Goal: Information Seeking & Learning: Learn about a topic

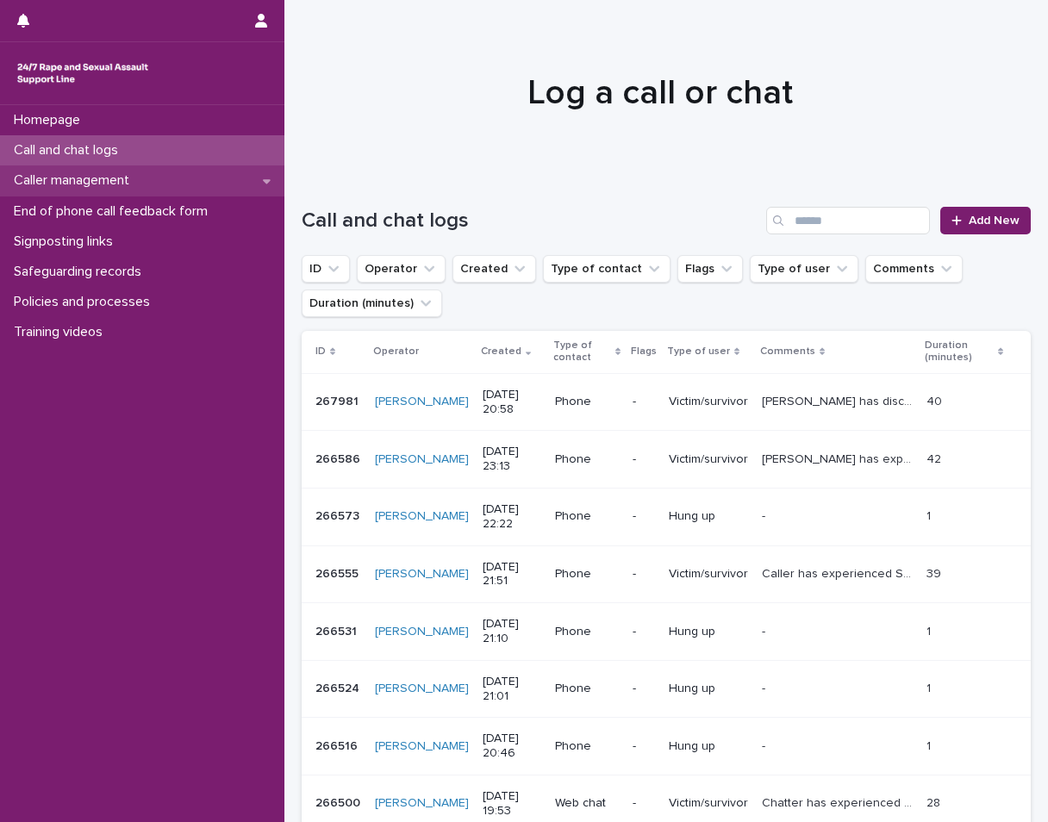
click at [74, 184] on p "Caller management" at bounding box center [75, 180] width 136 height 16
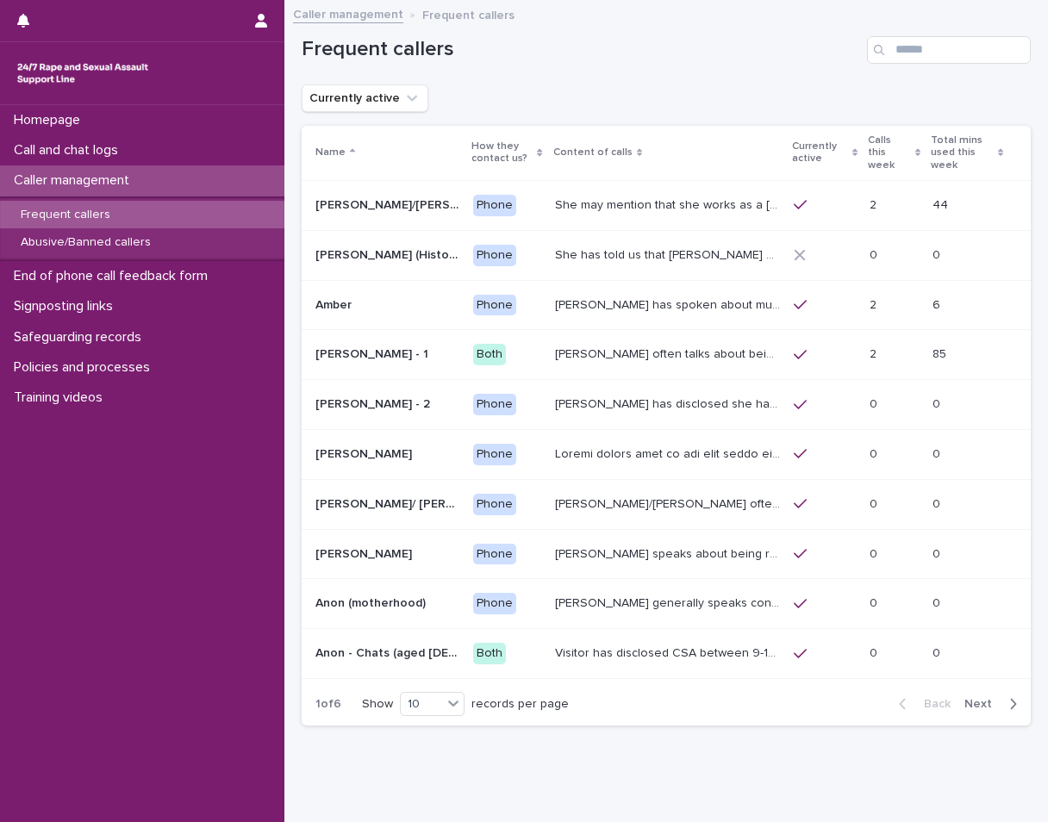
click at [99, 212] on p "Frequent callers" at bounding box center [65, 215] width 117 height 15
click at [564, 196] on p "She may mention that she works as a [PERSON_NAME], looking after two children. …" at bounding box center [669, 204] width 228 height 18
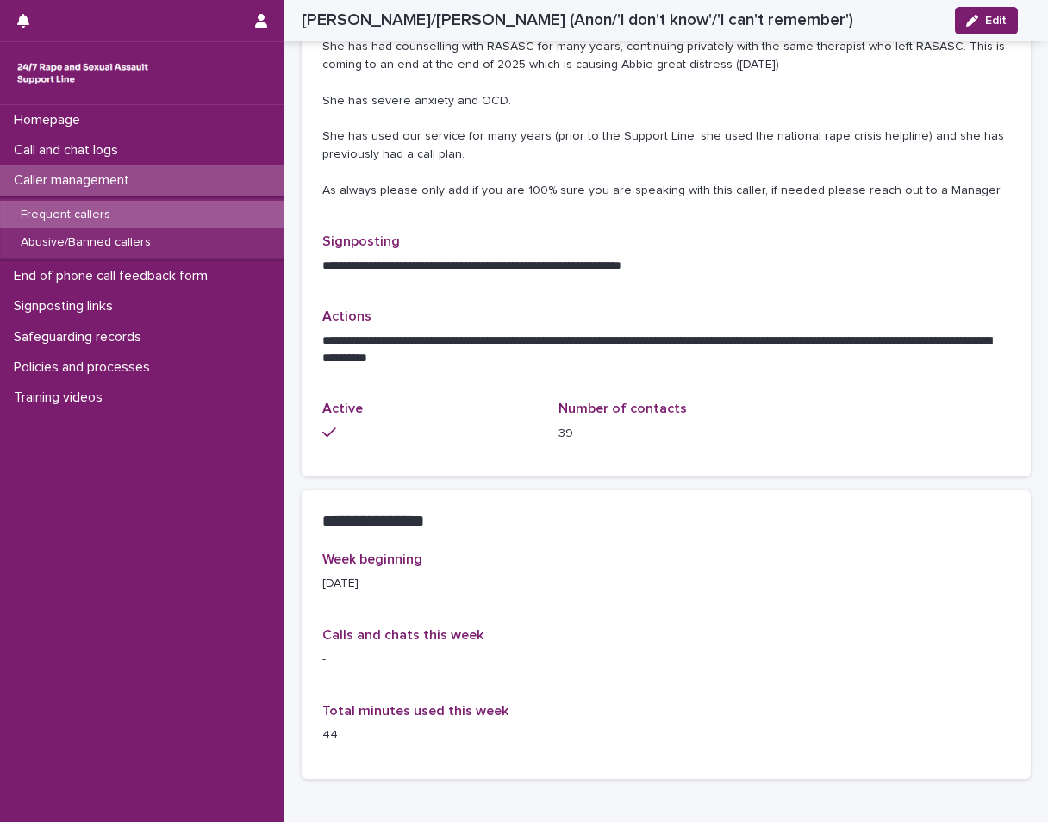
scroll to position [431, 0]
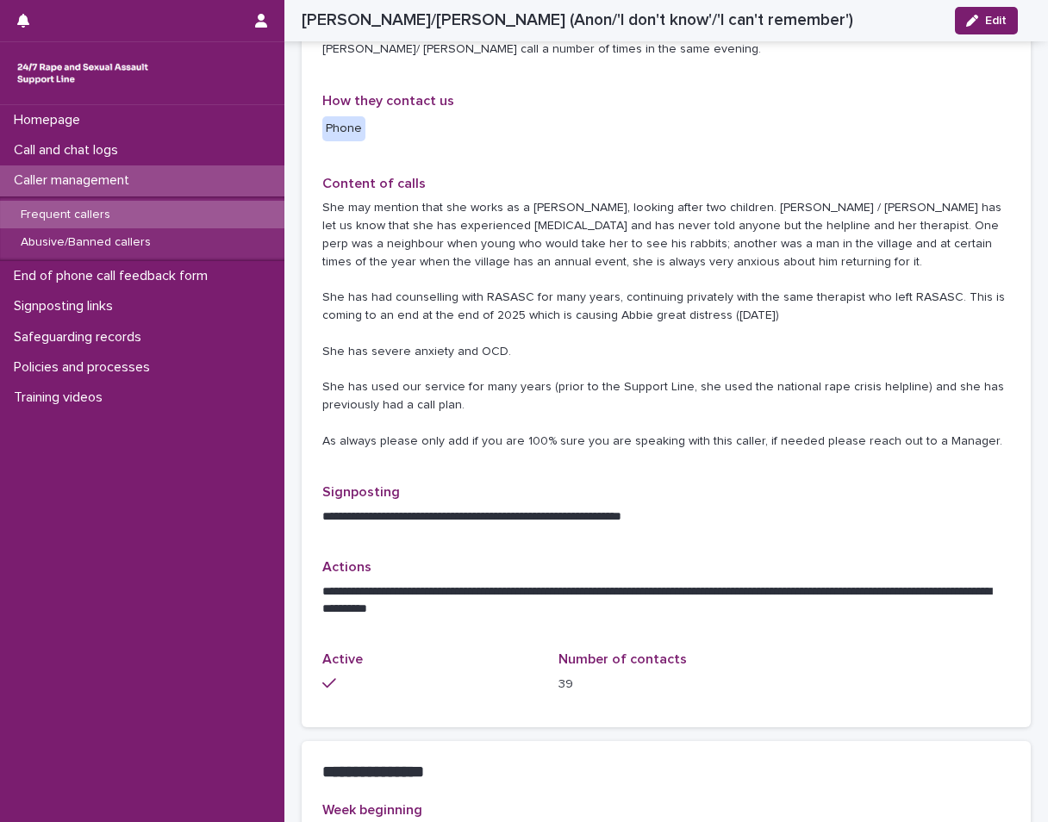
click at [180, 209] on div "Frequent callers" at bounding box center [142, 215] width 284 height 28
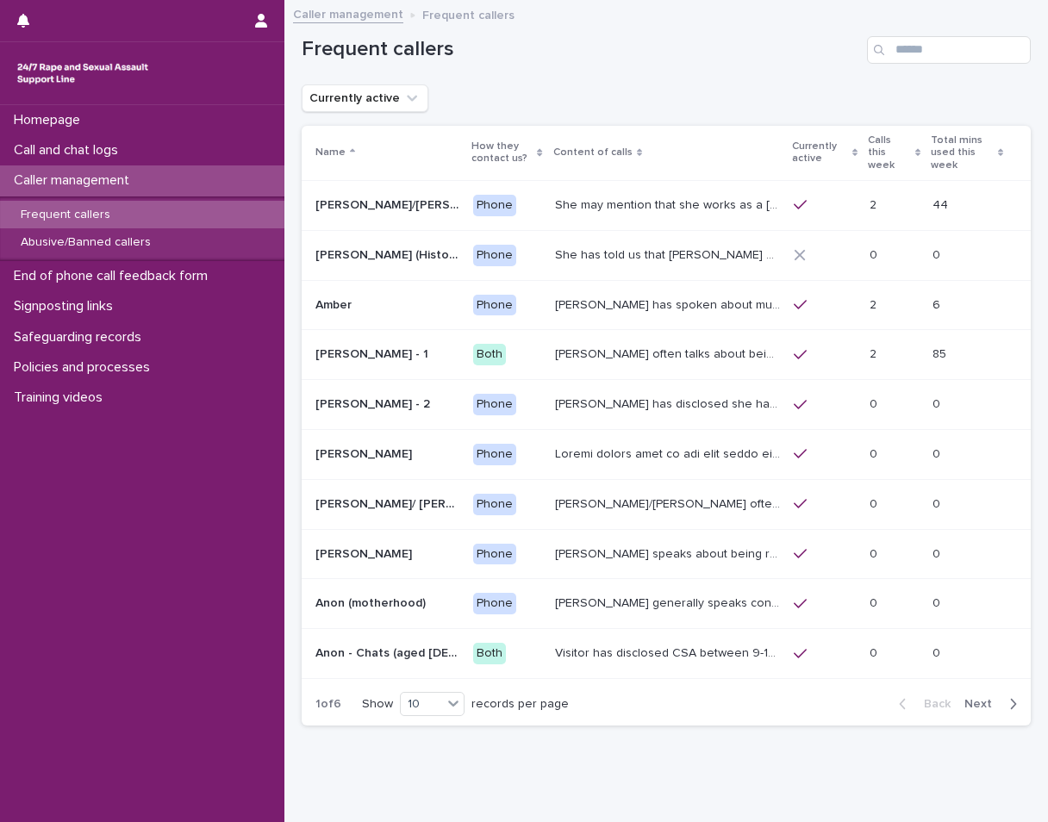
click at [678, 341] on div "[PERSON_NAME] often talks about being raped a night before or [DATE] or a month…" at bounding box center [667, 355] width 225 height 28
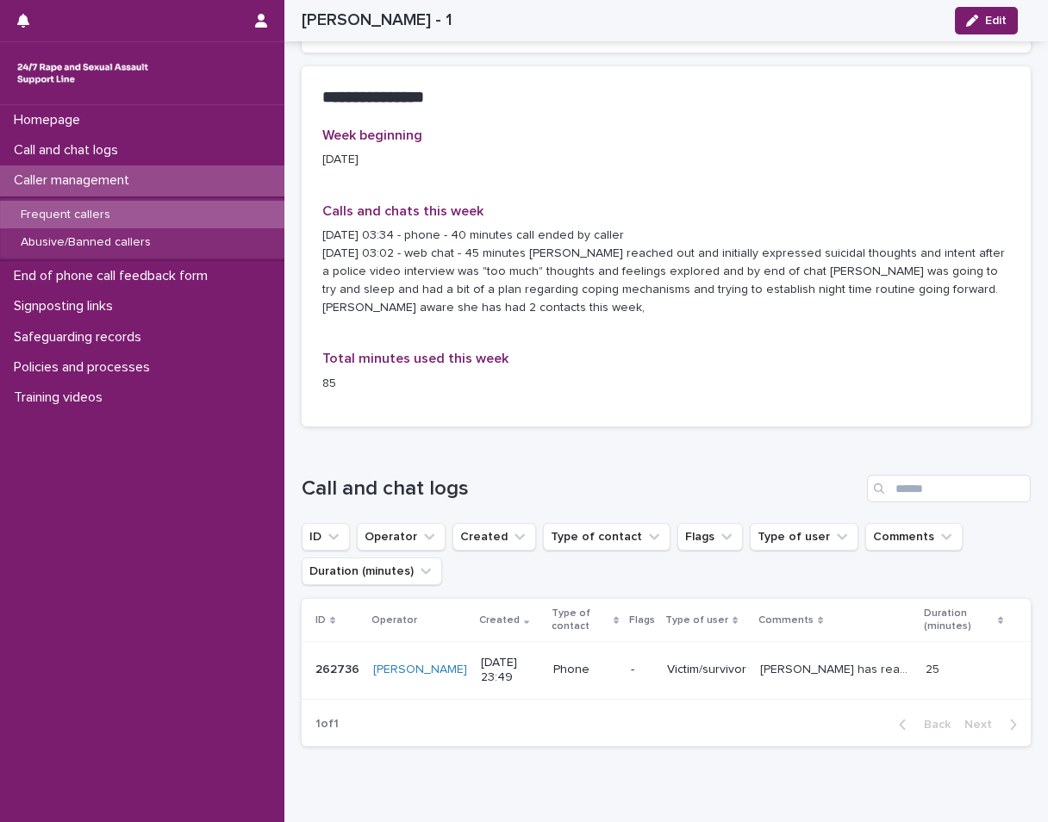
scroll to position [961, 0]
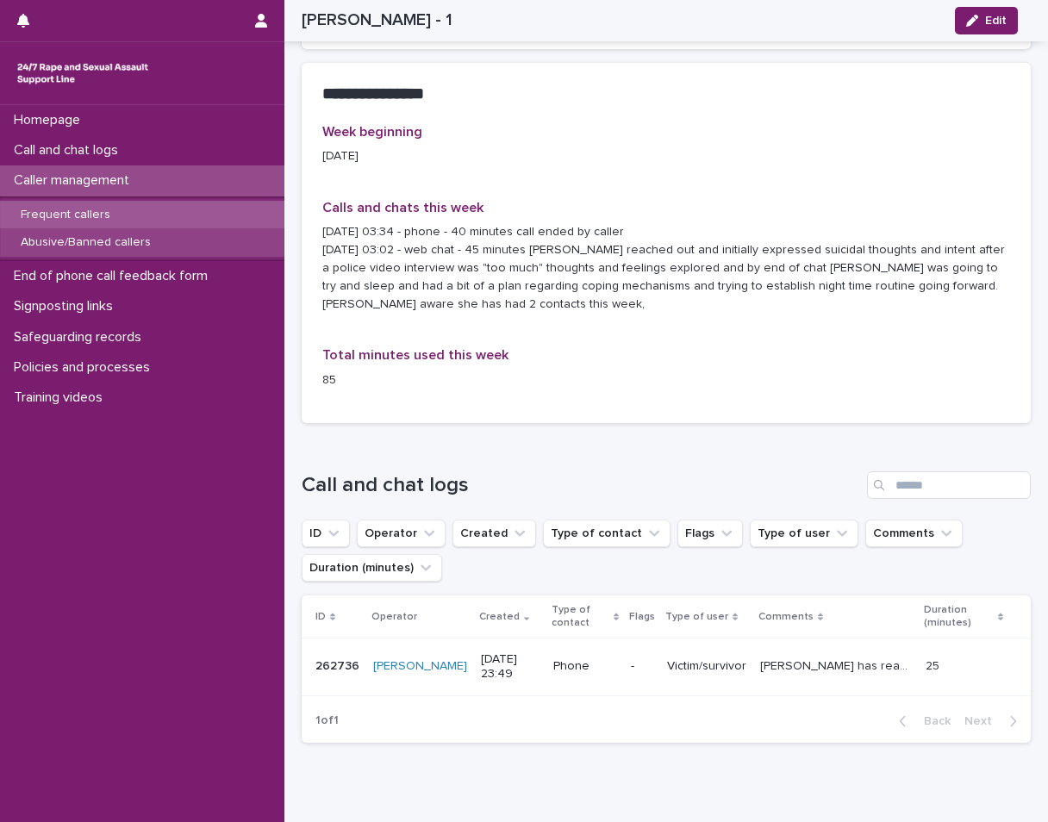
click at [134, 247] on p "Abusive/Banned callers" at bounding box center [86, 242] width 158 height 15
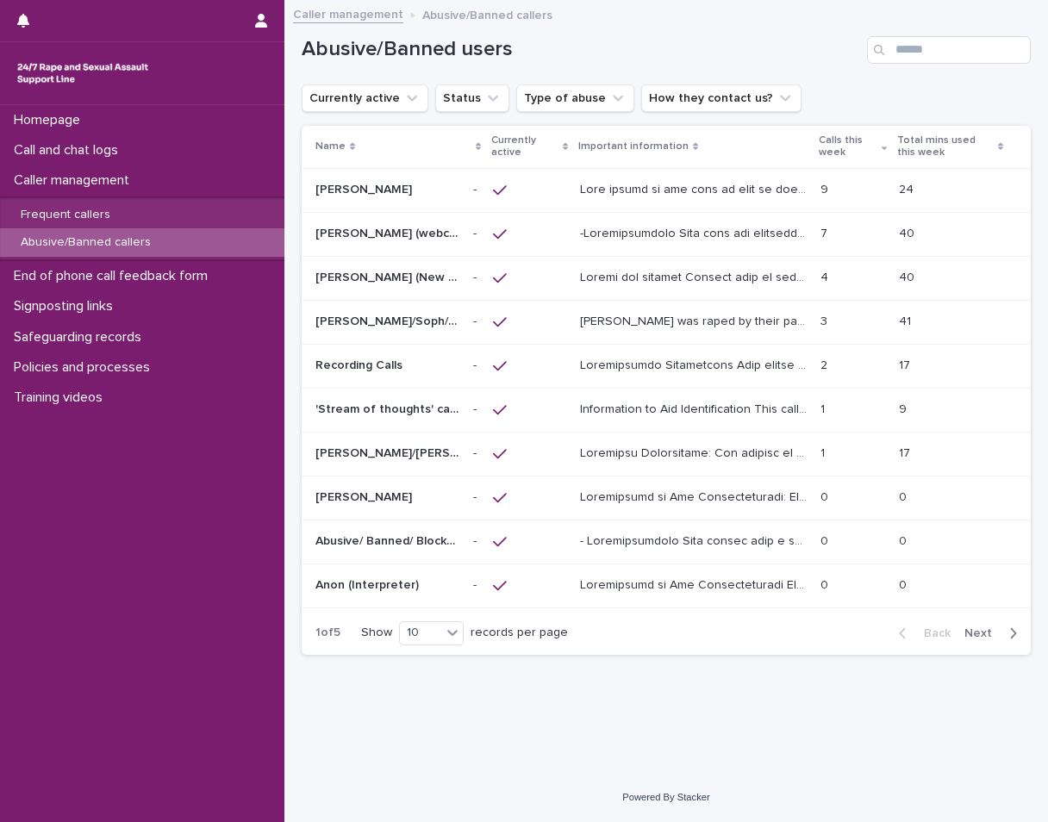
click at [781, 191] on p at bounding box center [695, 188] width 230 height 18
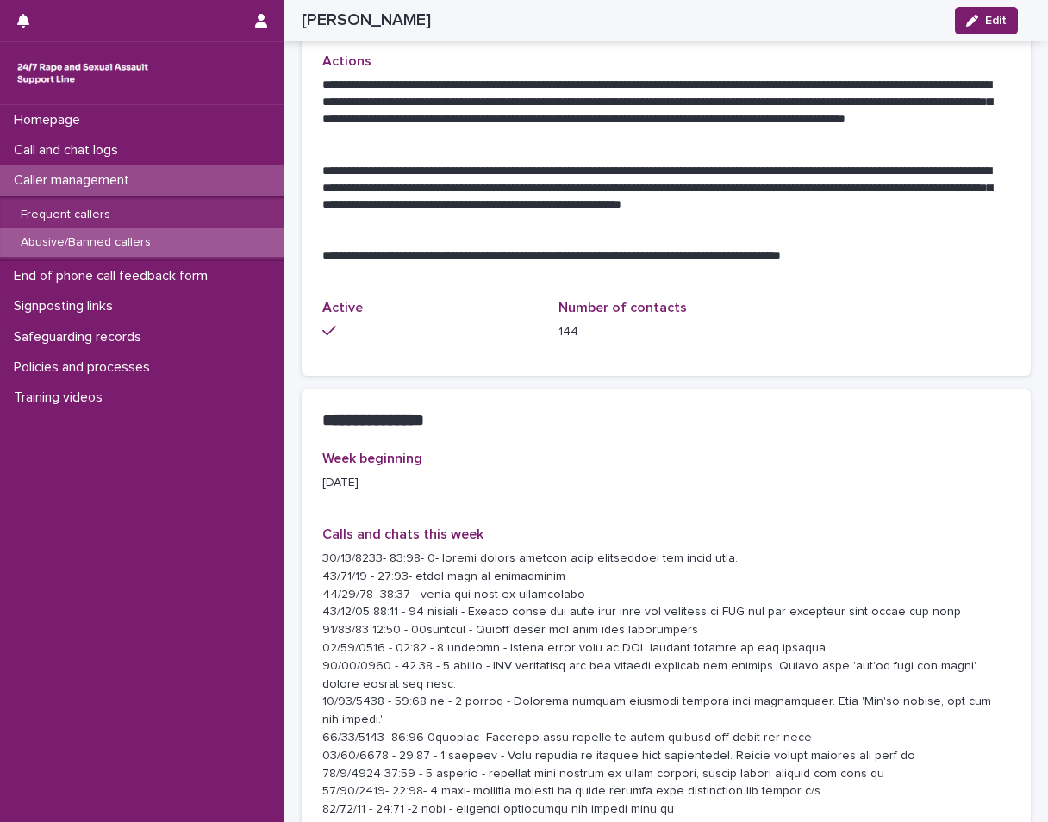
scroll to position [1638, 0]
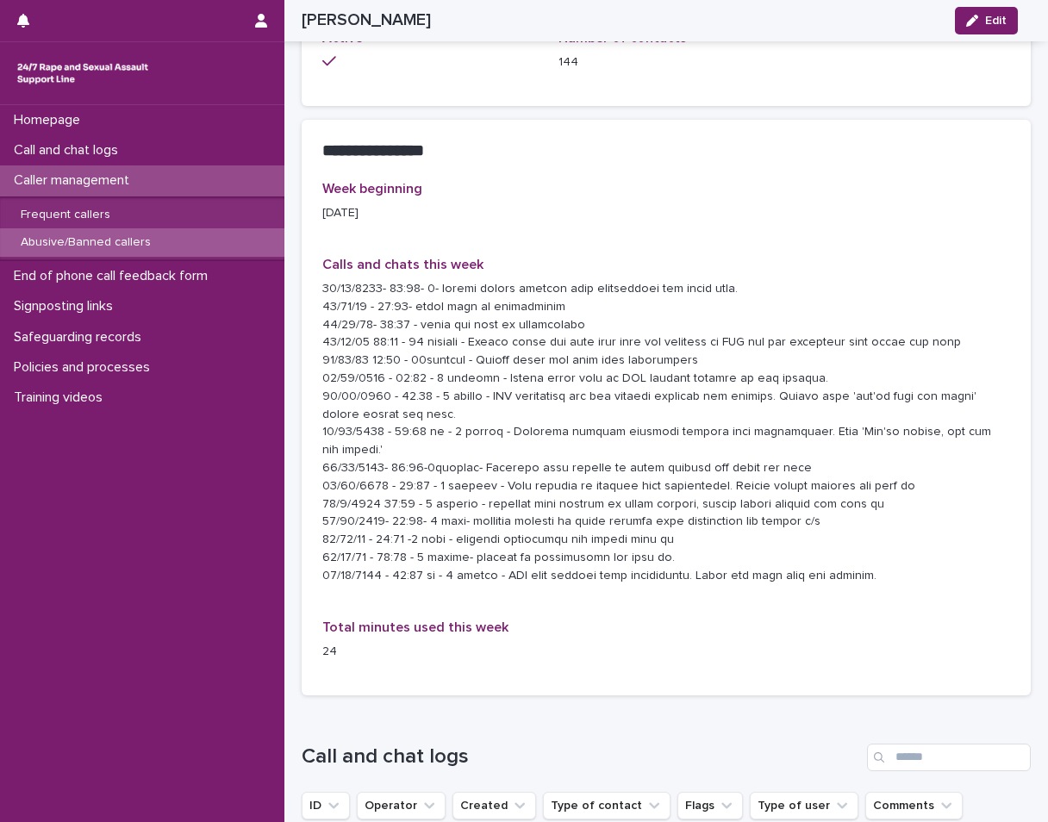
click at [104, 242] on p "Abusive/Banned callers" at bounding box center [86, 242] width 158 height 15
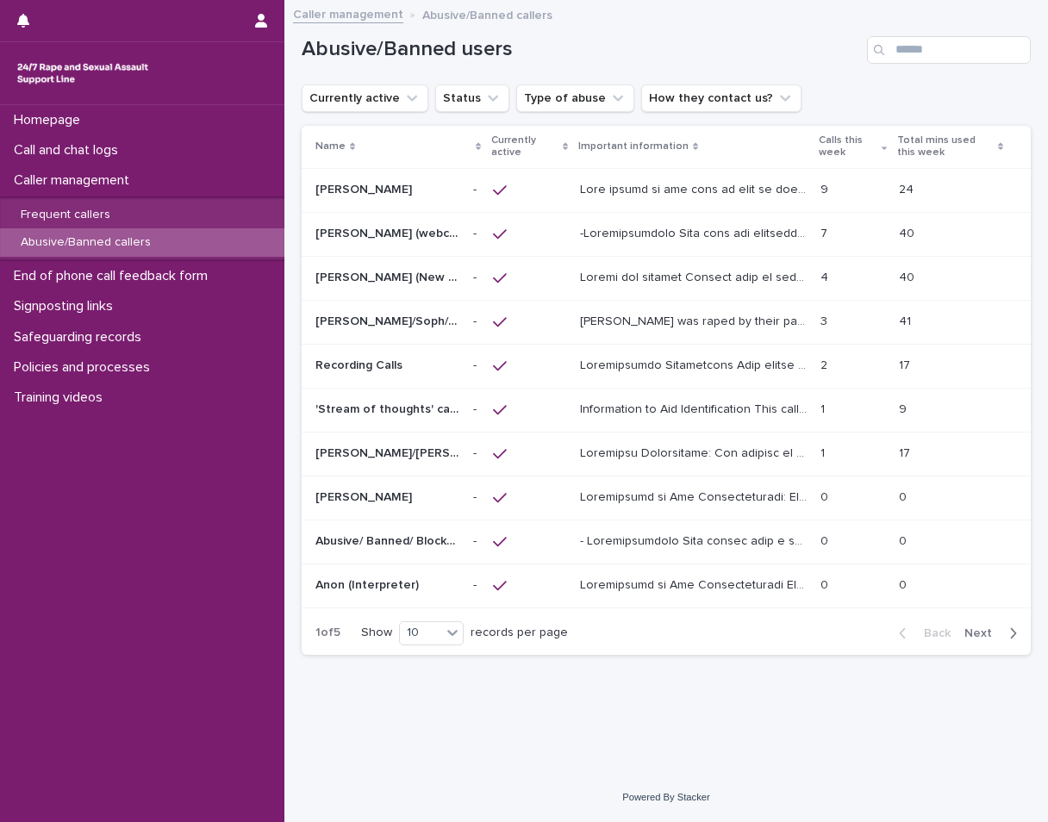
click at [710, 239] on p at bounding box center [695, 232] width 230 height 18
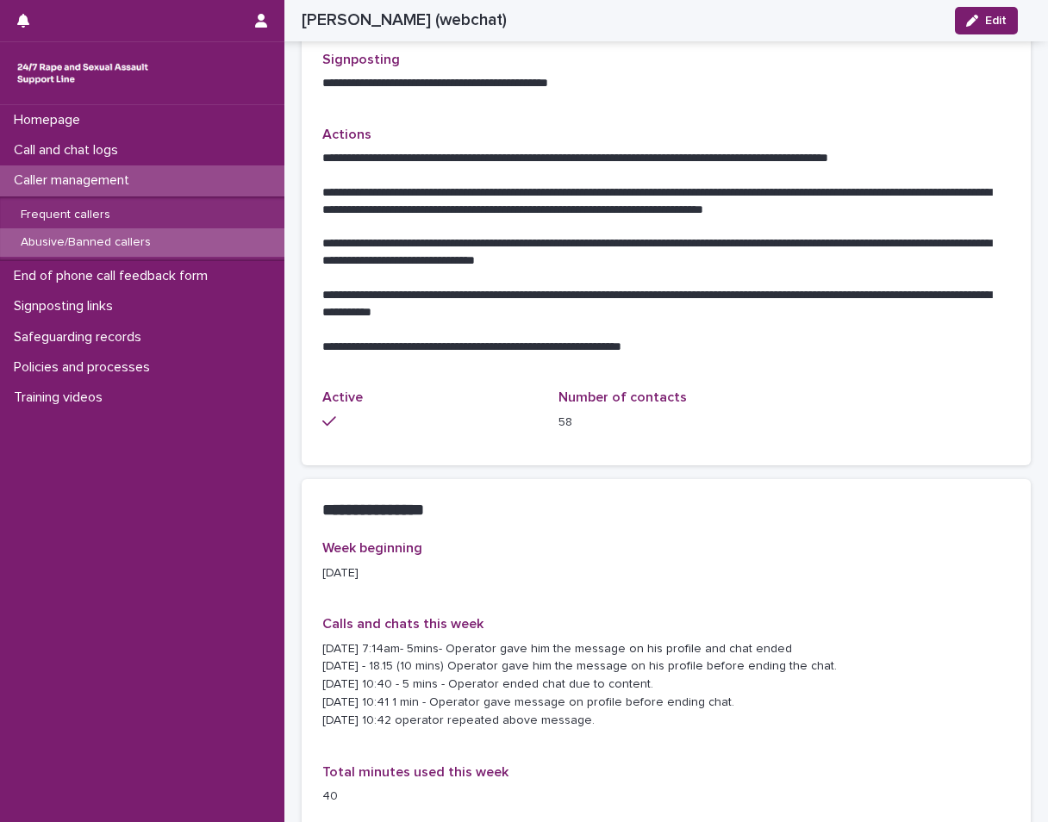
scroll to position [1536, 0]
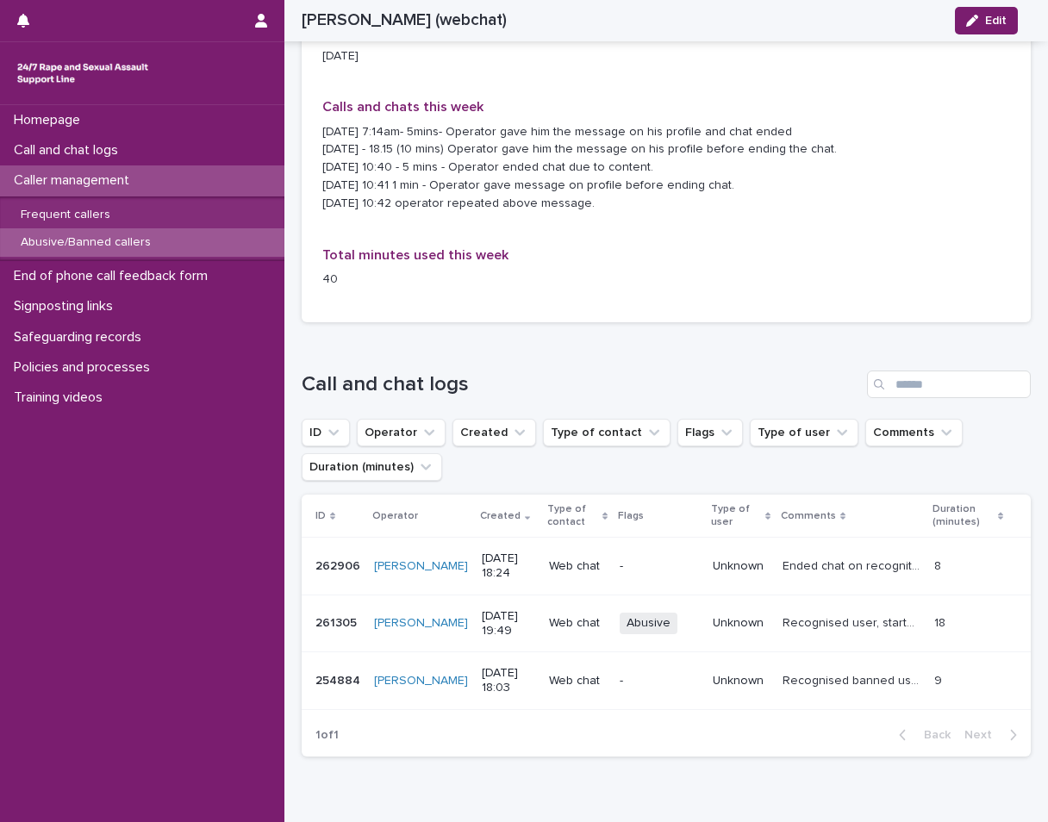
click at [79, 241] on p "Abusive/Banned callers" at bounding box center [86, 242] width 158 height 15
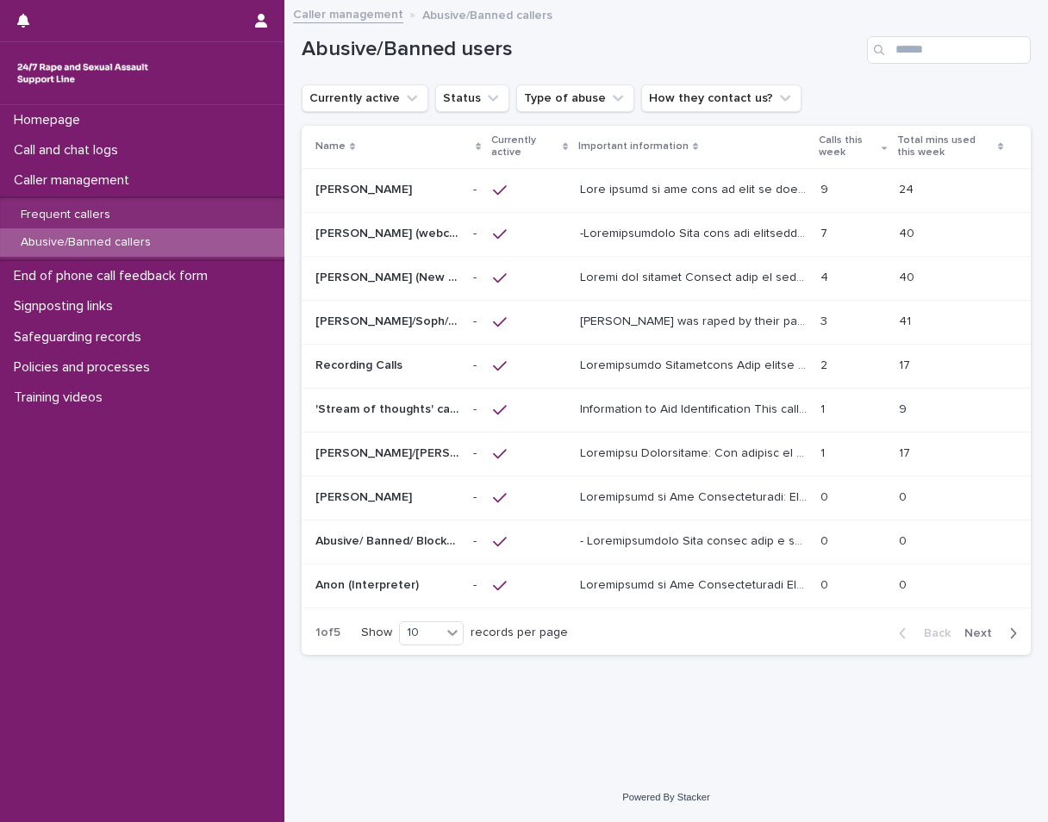
click at [586, 290] on div at bounding box center [693, 278] width 227 height 28
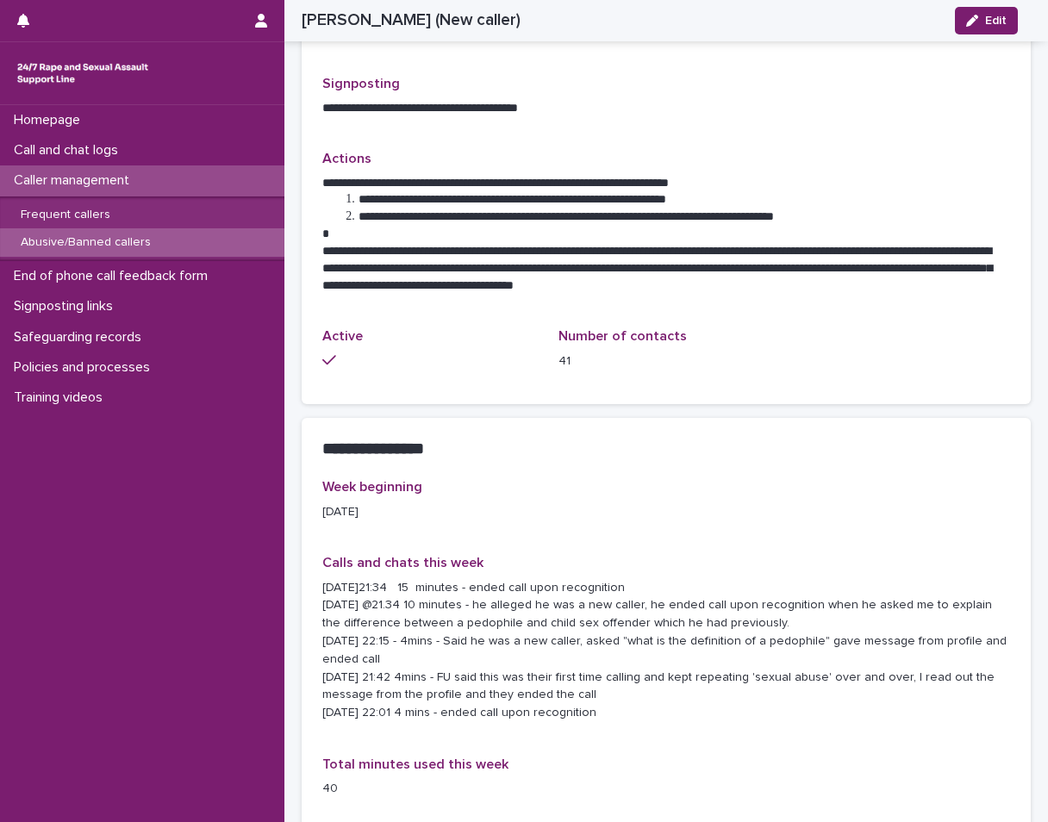
scroll to position [1035, 0]
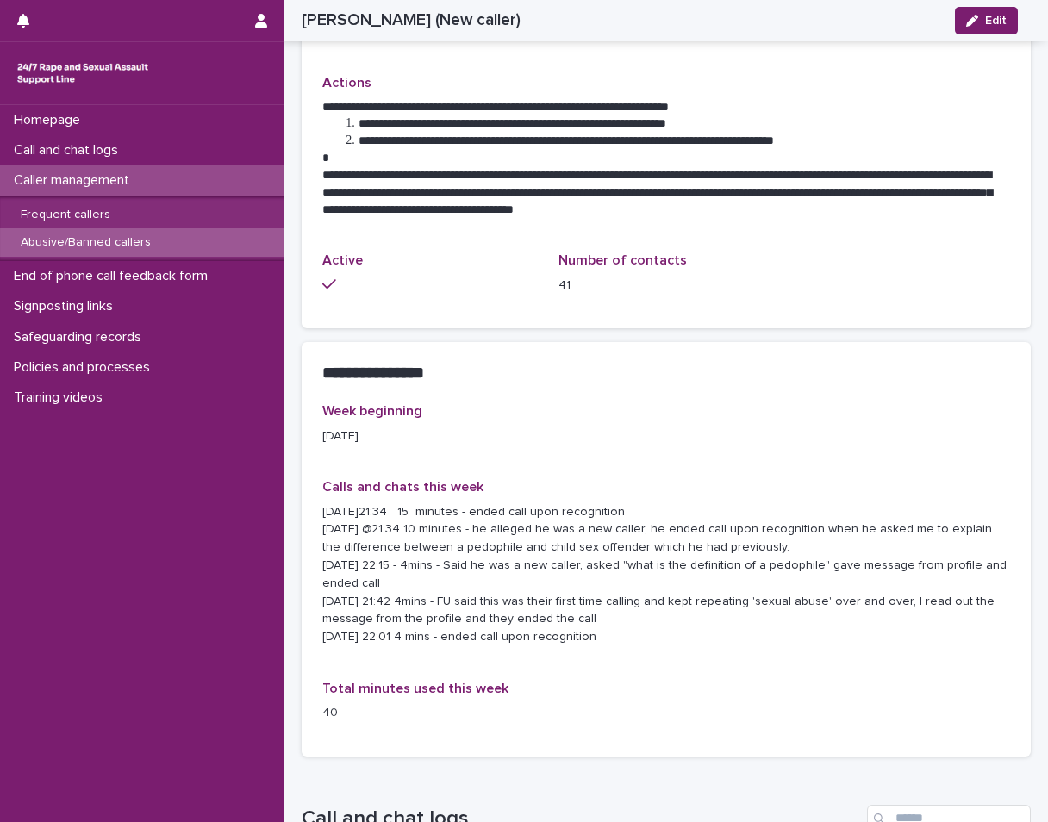
click at [165, 241] on div "Abusive/Banned callers" at bounding box center [142, 242] width 284 height 28
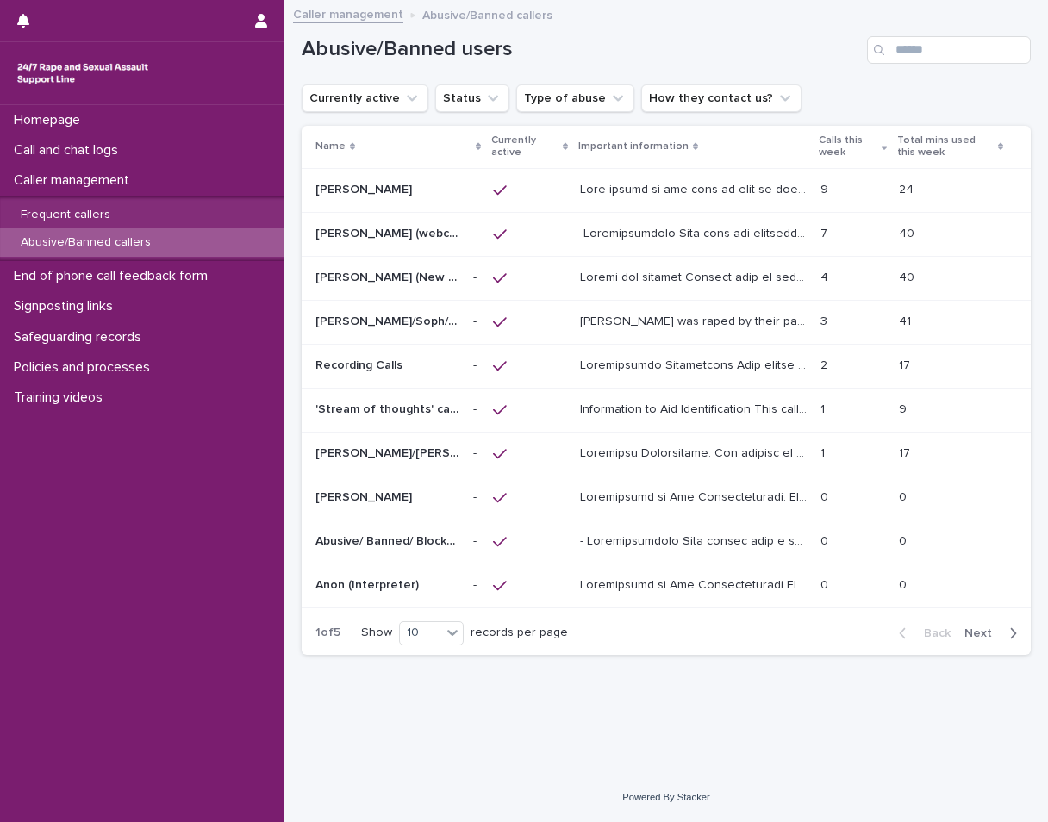
click at [660, 372] on p at bounding box center [695, 364] width 230 height 18
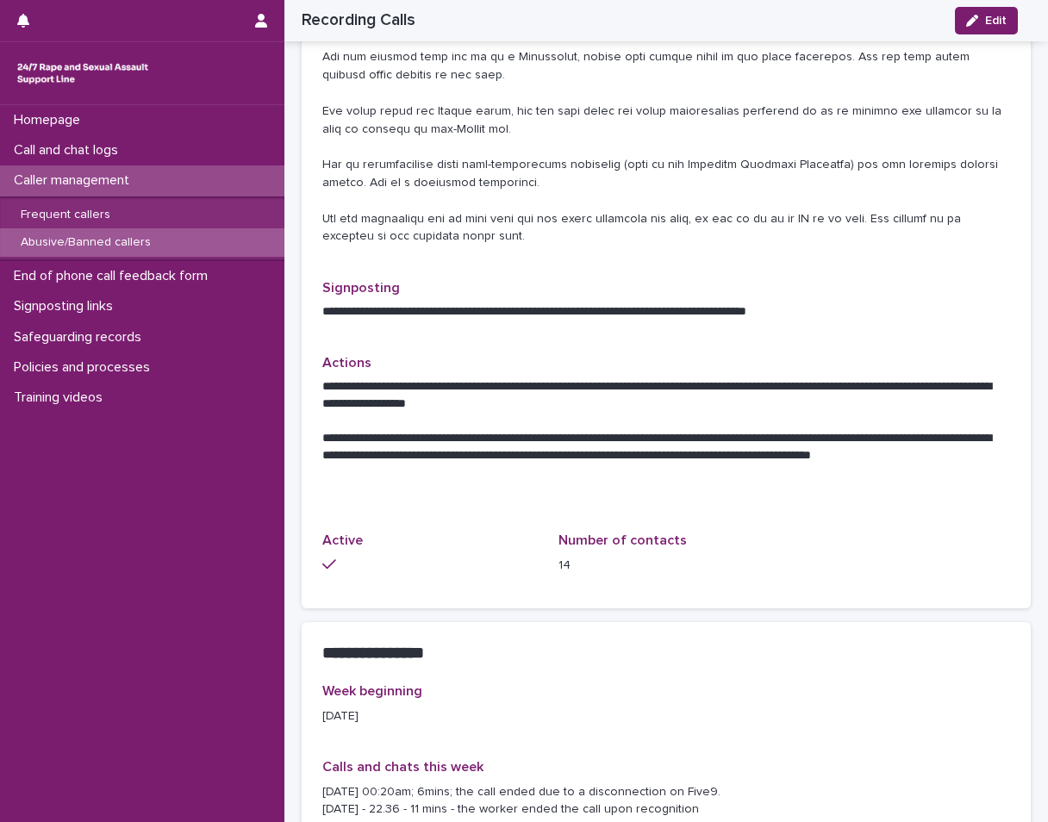
scroll to position [1121, 0]
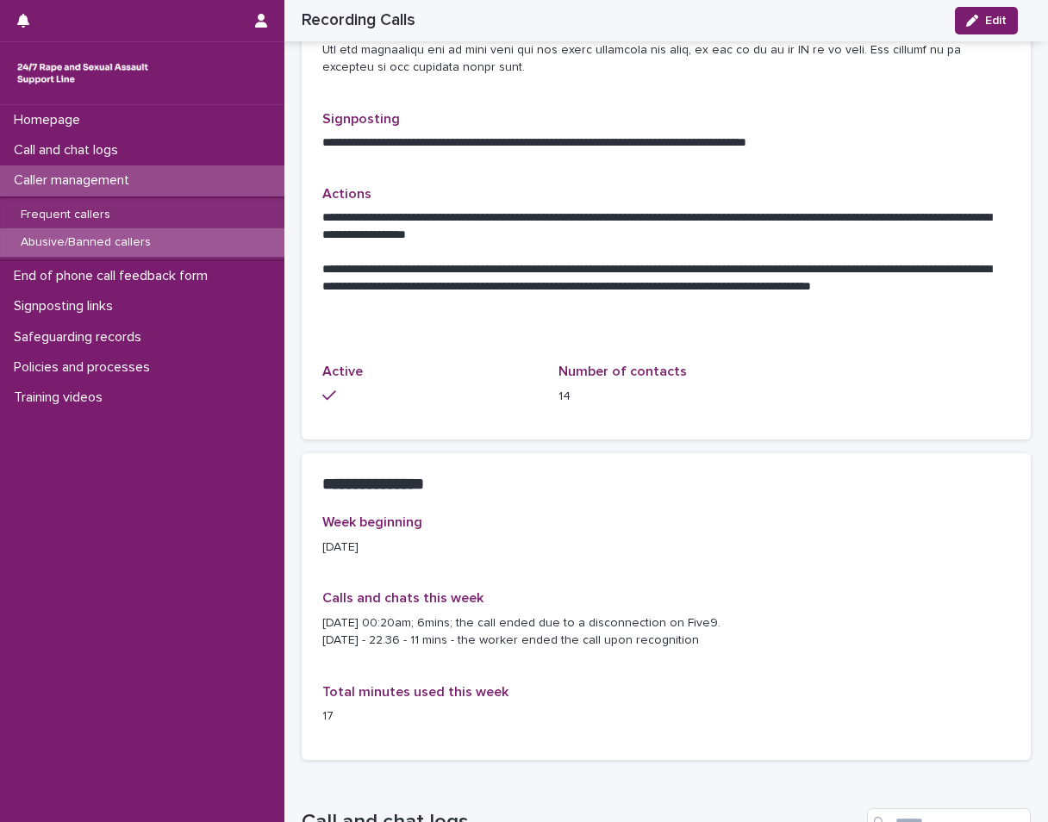
click at [73, 241] on p "Abusive/Banned callers" at bounding box center [86, 242] width 158 height 15
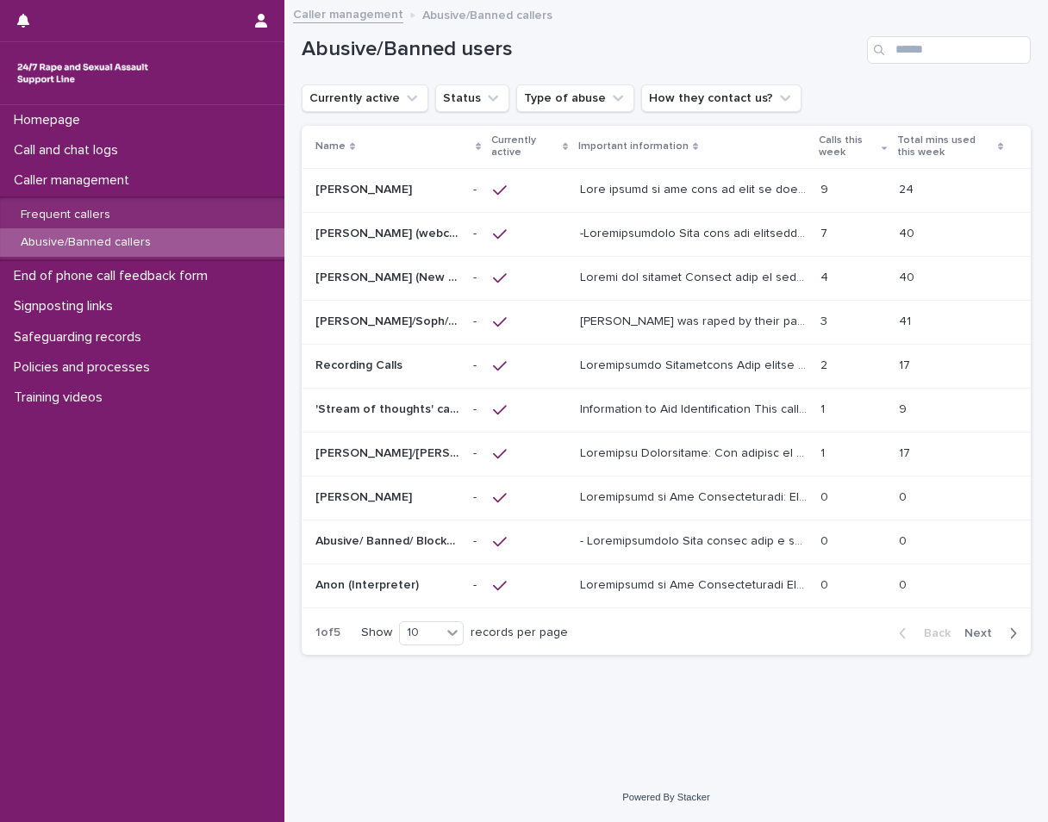
click at [673, 456] on p at bounding box center [695, 452] width 230 height 18
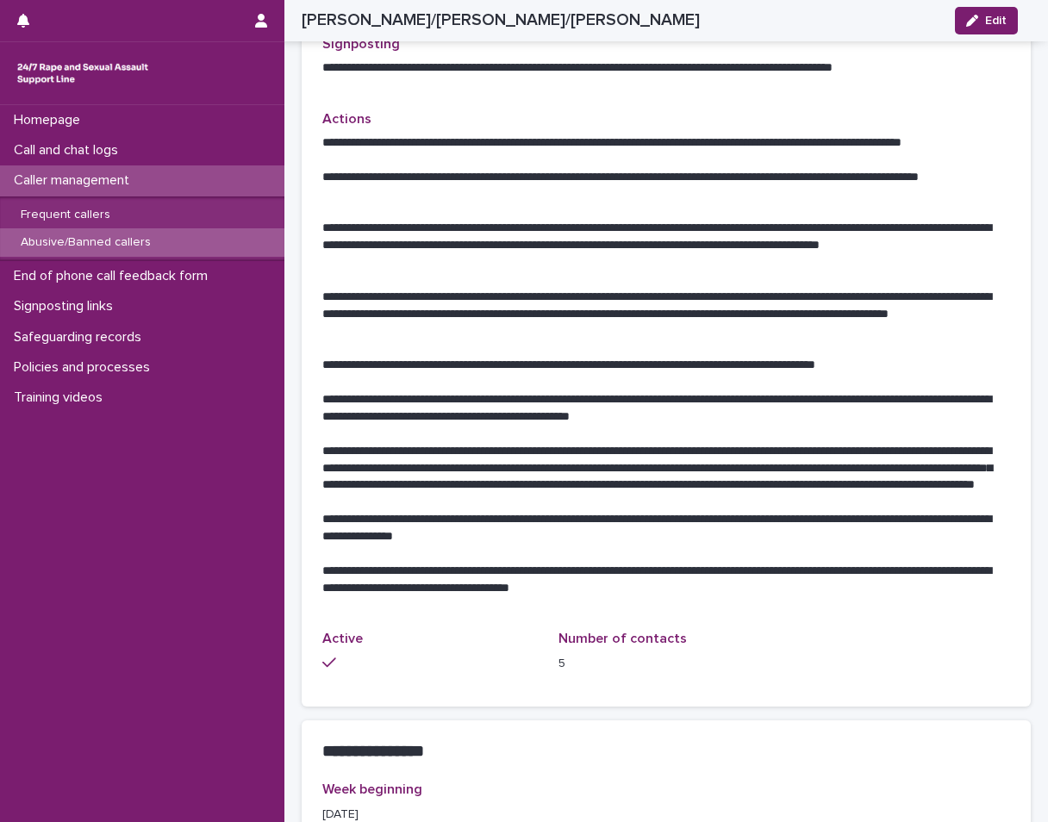
scroll to position [1293, 0]
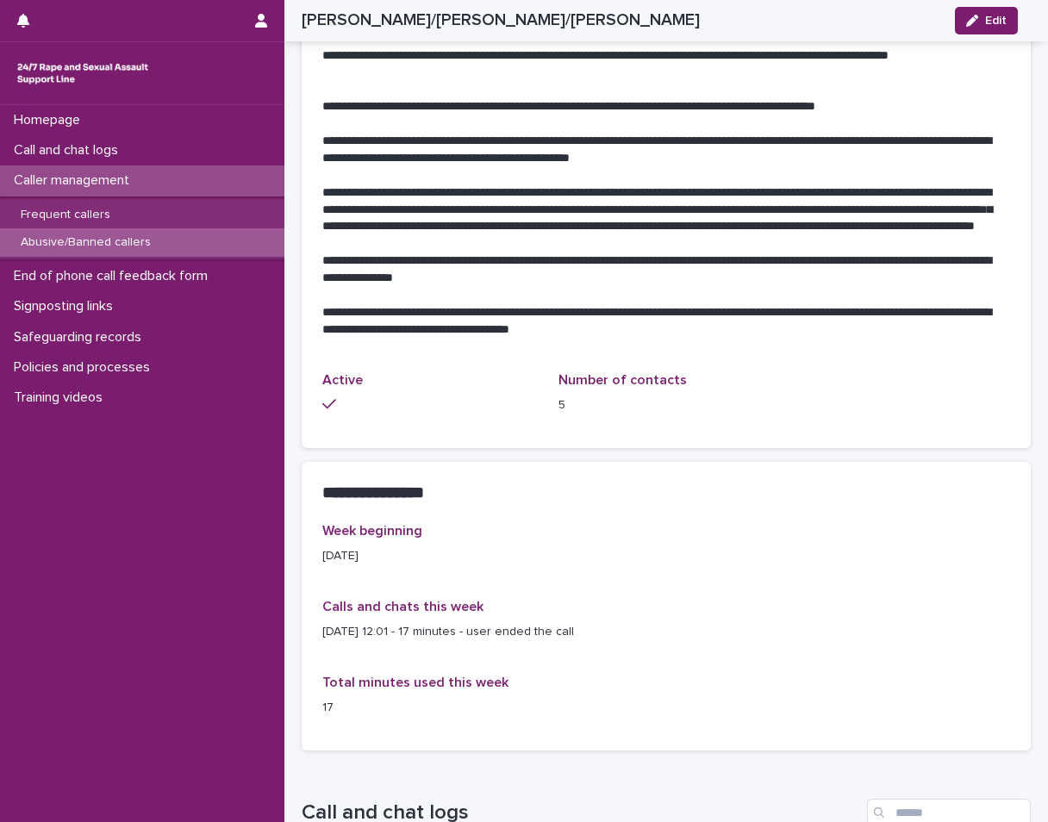
click at [59, 241] on p "Abusive/Banned callers" at bounding box center [86, 242] width 158 height 15
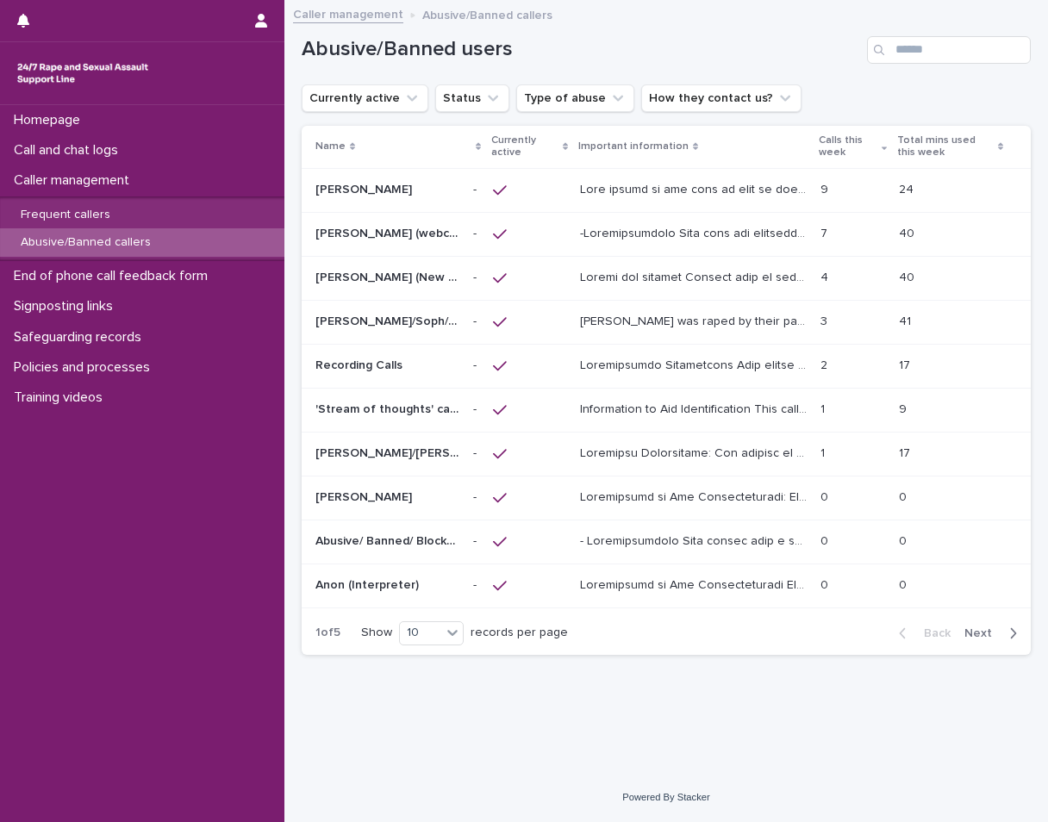
click at [544, 321] on div at bounding box center [529, 323] width 72 height 16
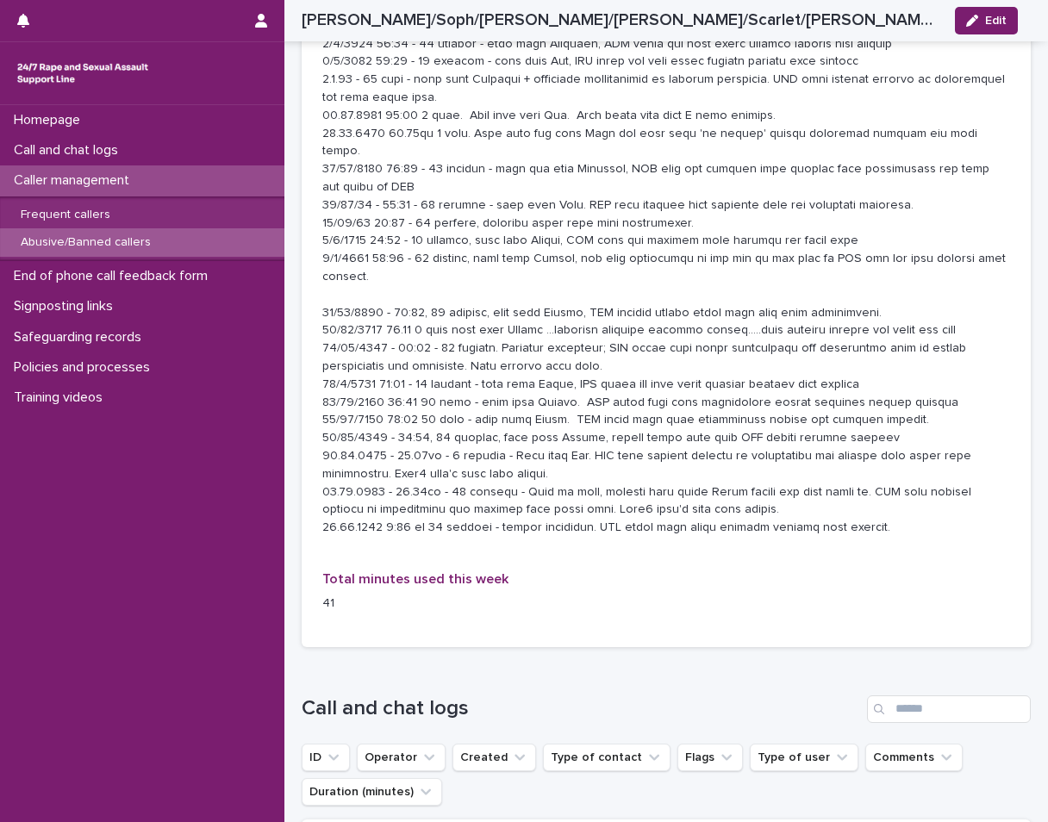
scroll to position [1810, 0]
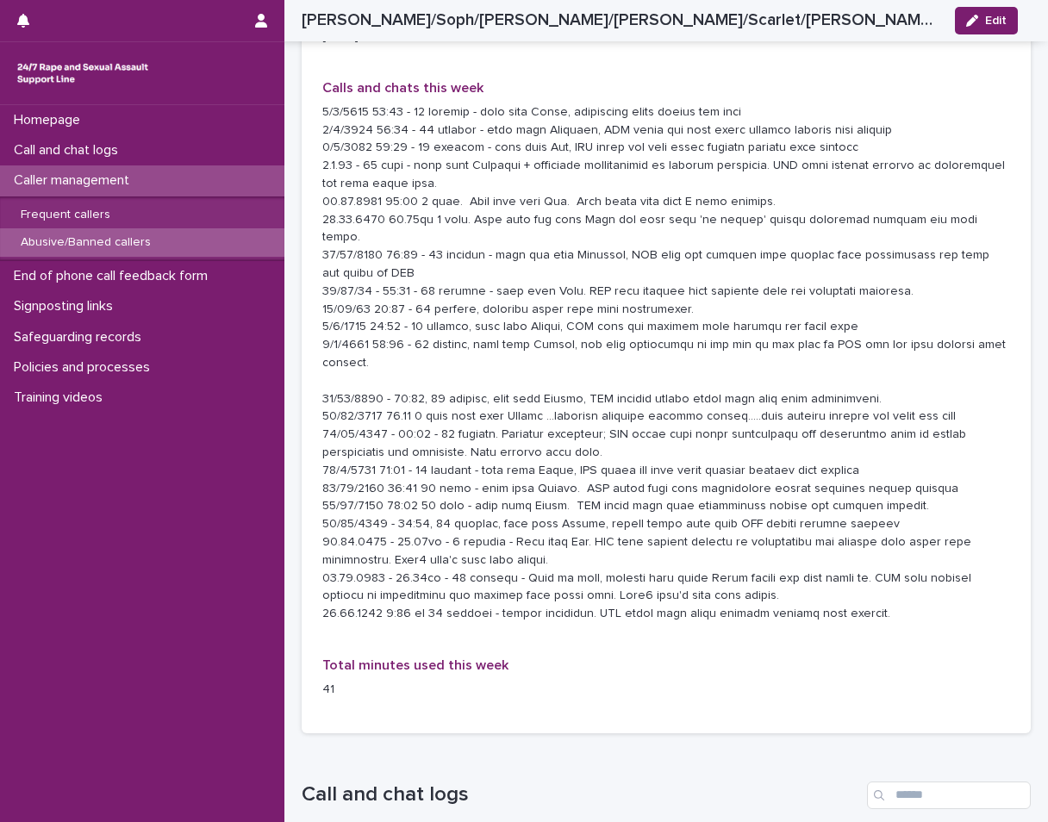
click at [184, 251] on div "Abusive/Banned callers" at bounding box center [142, 242] width 284 height 28
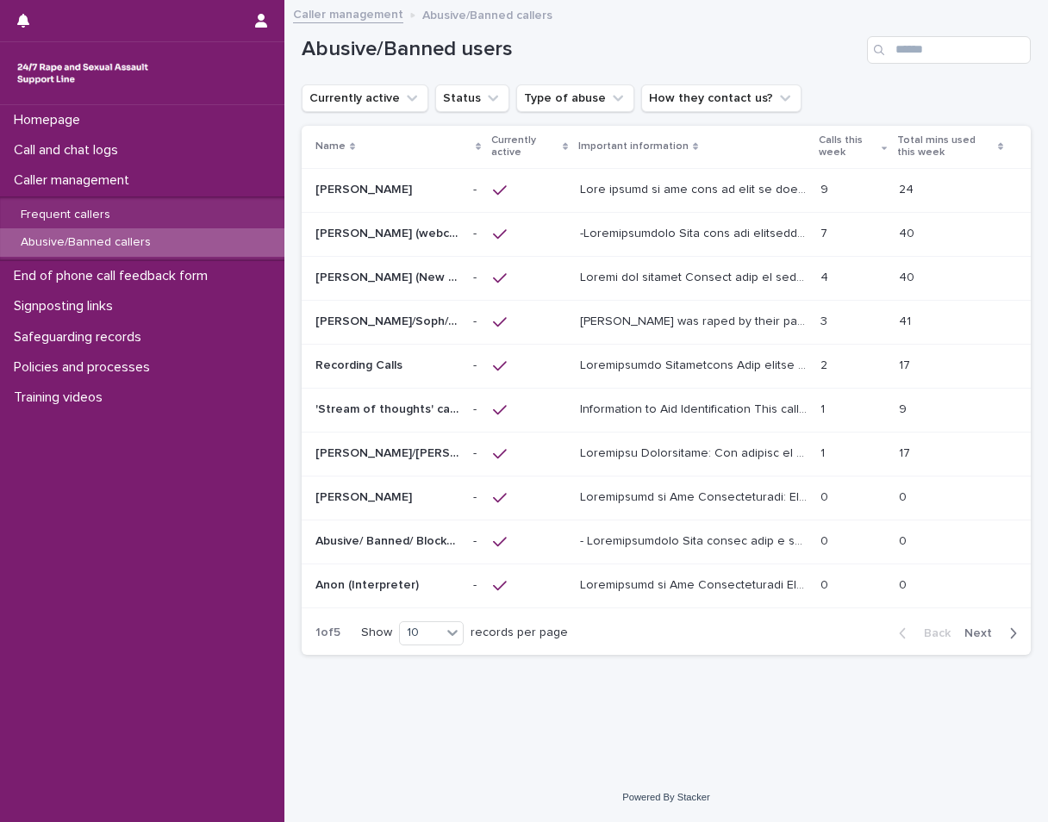
click at [655, 416] on p "Information to Aid Identification This caller presents in a way that suggests t…" at bounding box center [695, 408] width 230 height 18
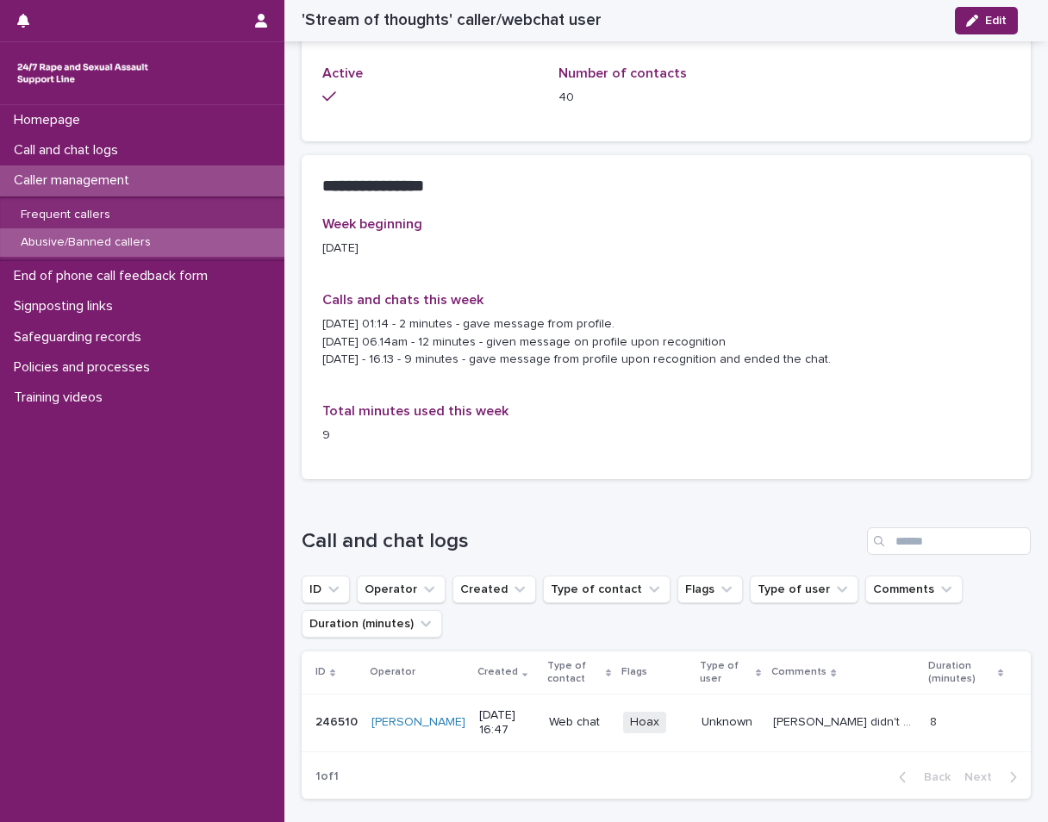
scroll to position [1219, 0]
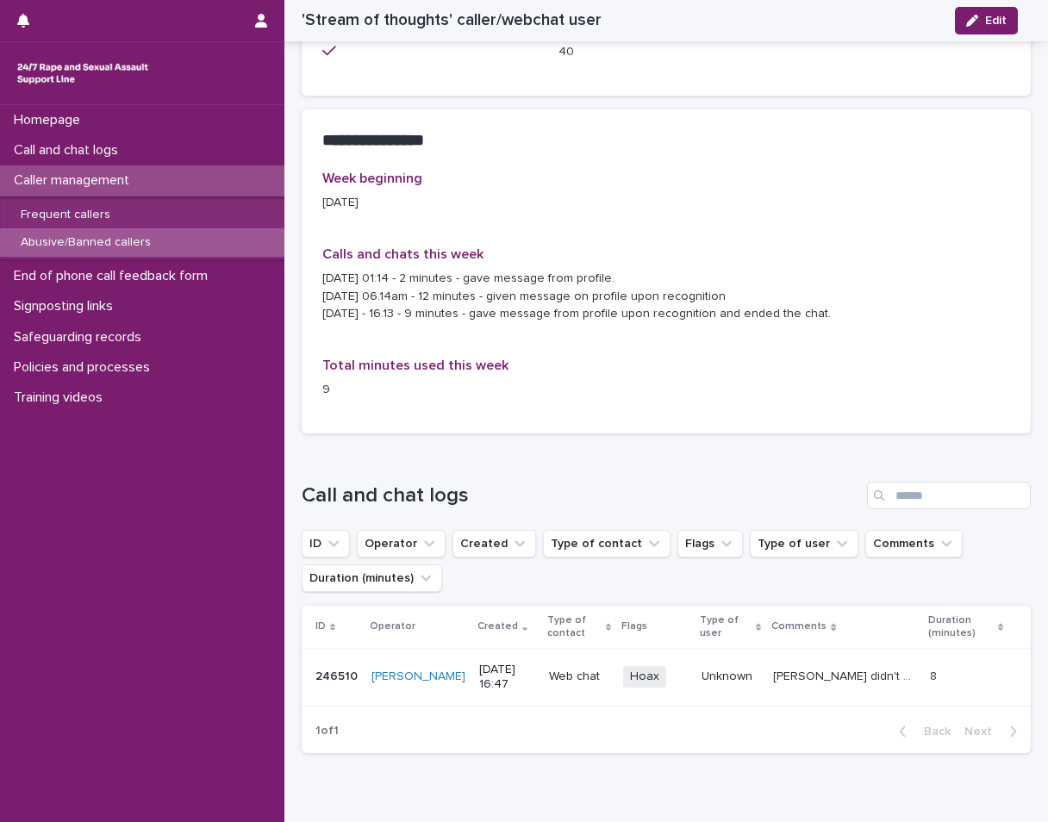
click at [102, 242] on p "Abusive/Banned callers" at bounding box center [86, 242] width 158 height 15
